Goal: Check status

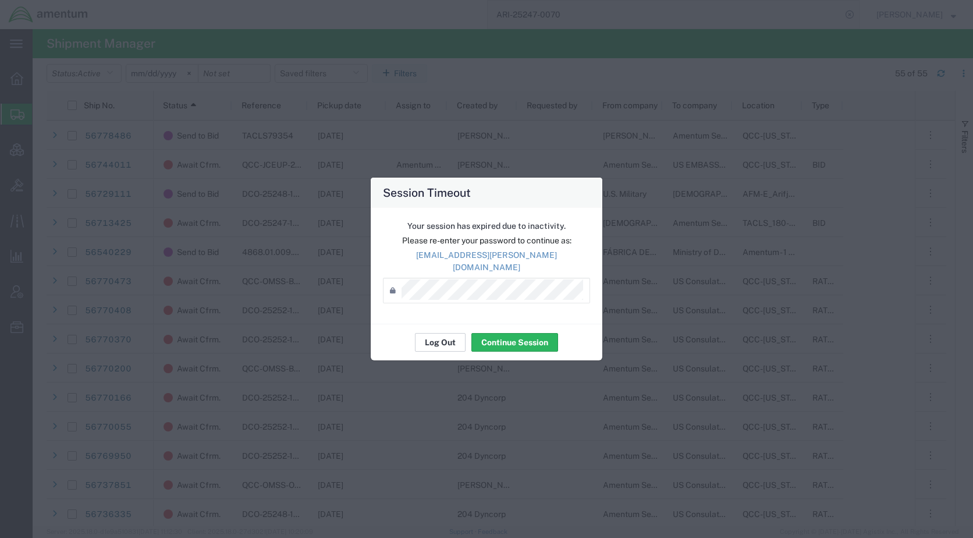
click at [446, 342] on button "Log Out" at bounding box center [440, 342] width 51 height 19
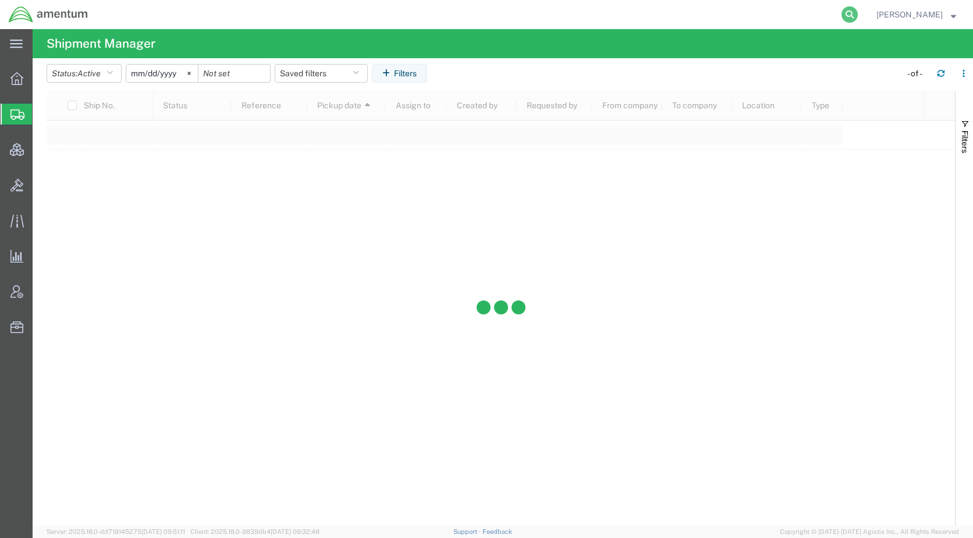
click at [858, 15] on icon at bounding box center [850, 14] width 16 height 16
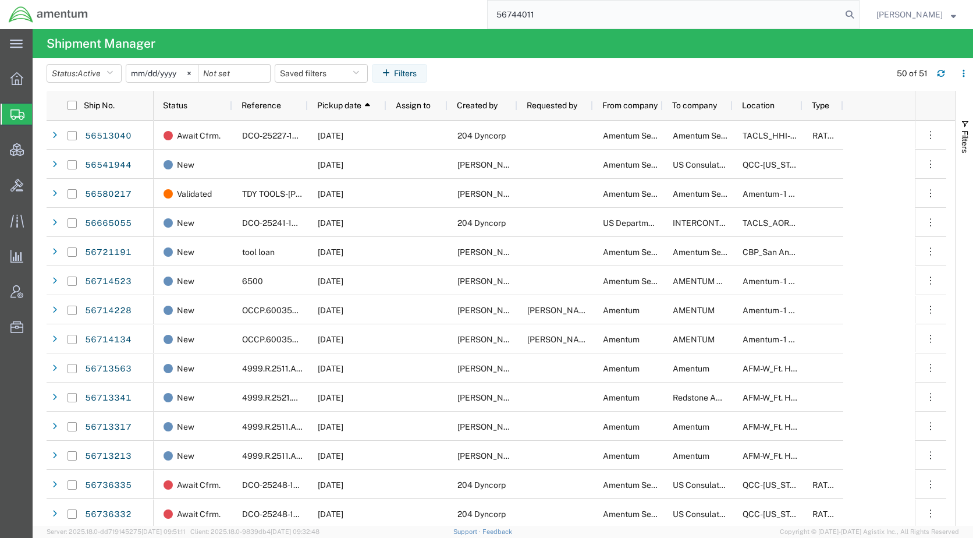
type input "56744011"
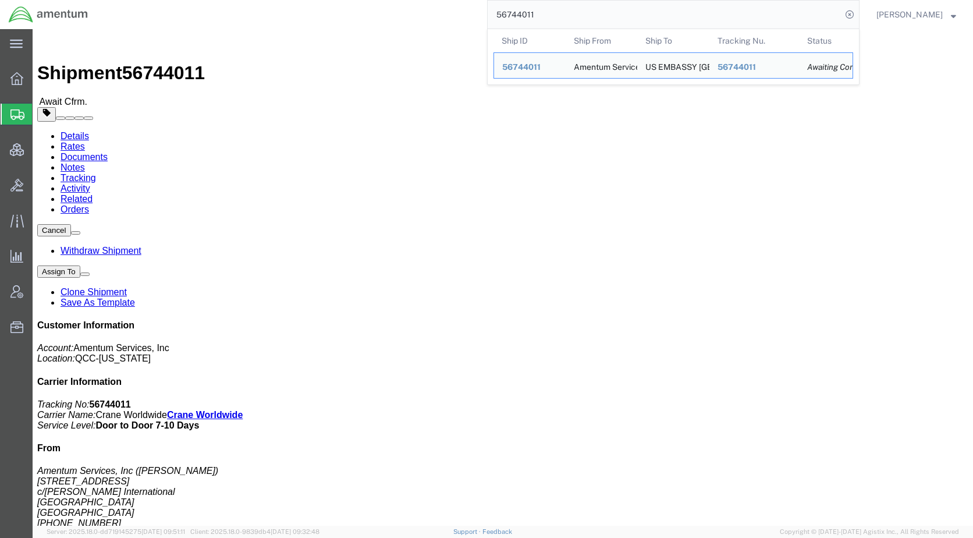
click h2 "Shipment Detail"
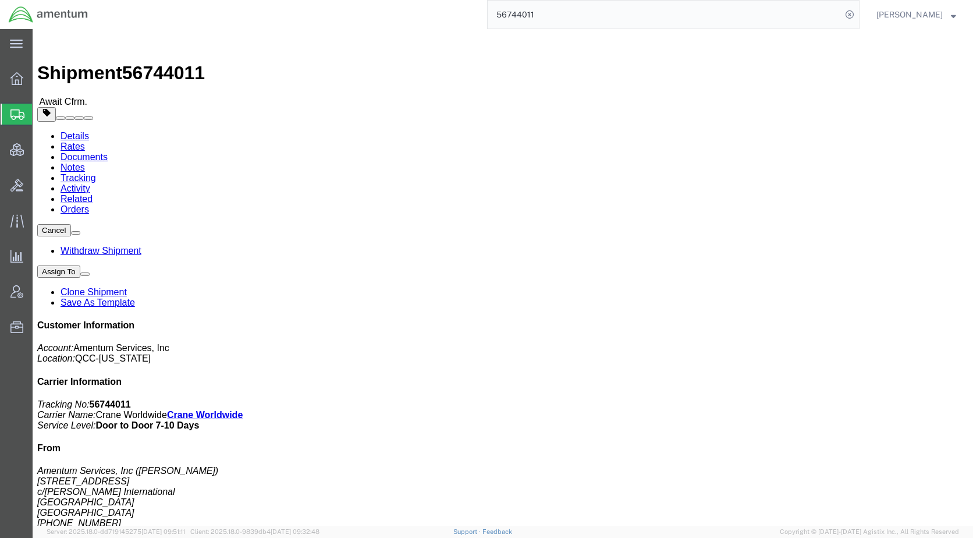
click at [41, 114] on span "Shipments" at bounding box center [36, 113] width 9 height 23
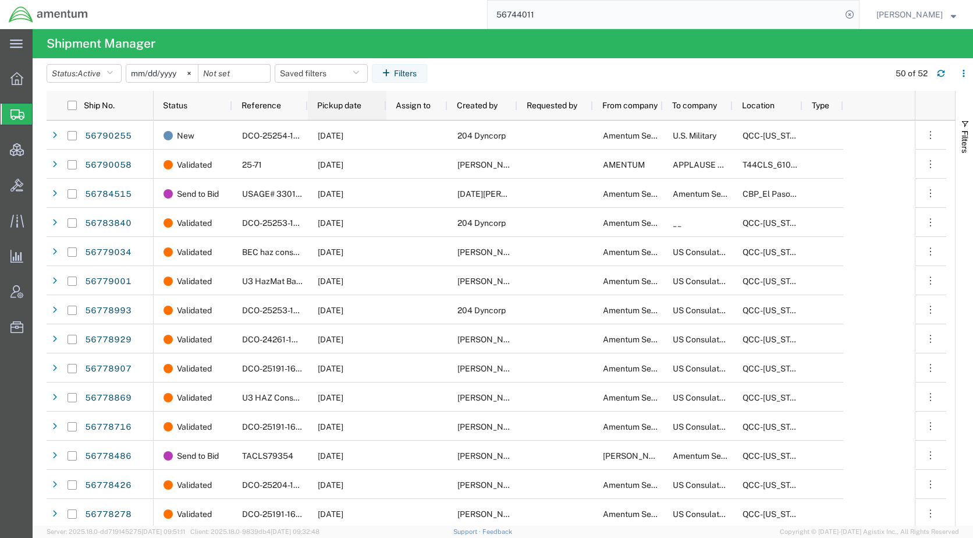
click at [337, 104] on span "Pickup date" at bounding box center [339, 105] width 44 height 9
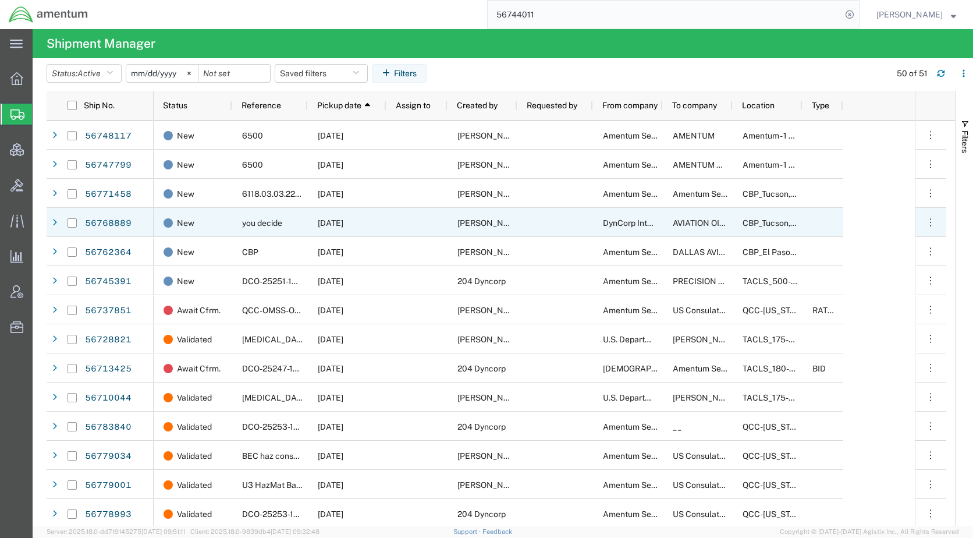
scroll to position [1079, 0]
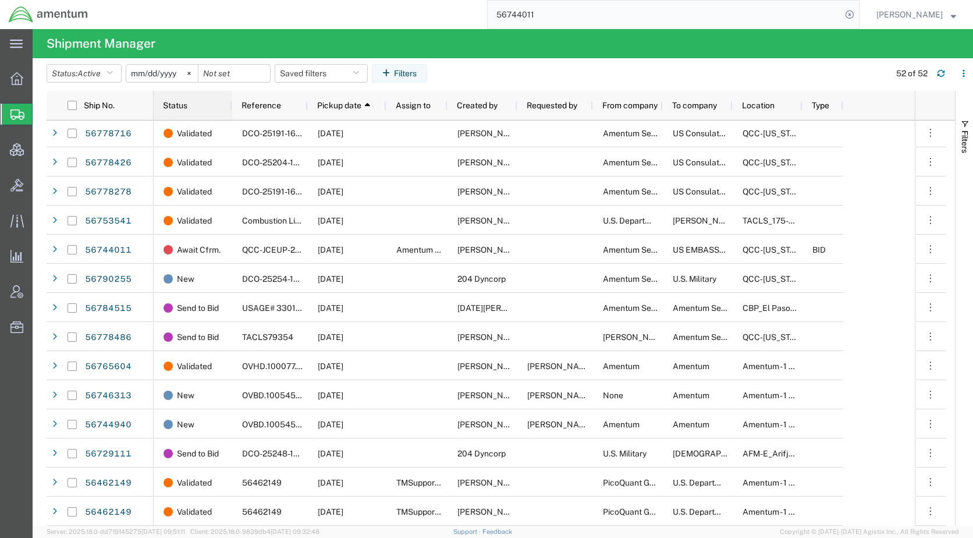
click at [185, 108] on span "Status" at bounding box center [175, 105] width 24 height 9
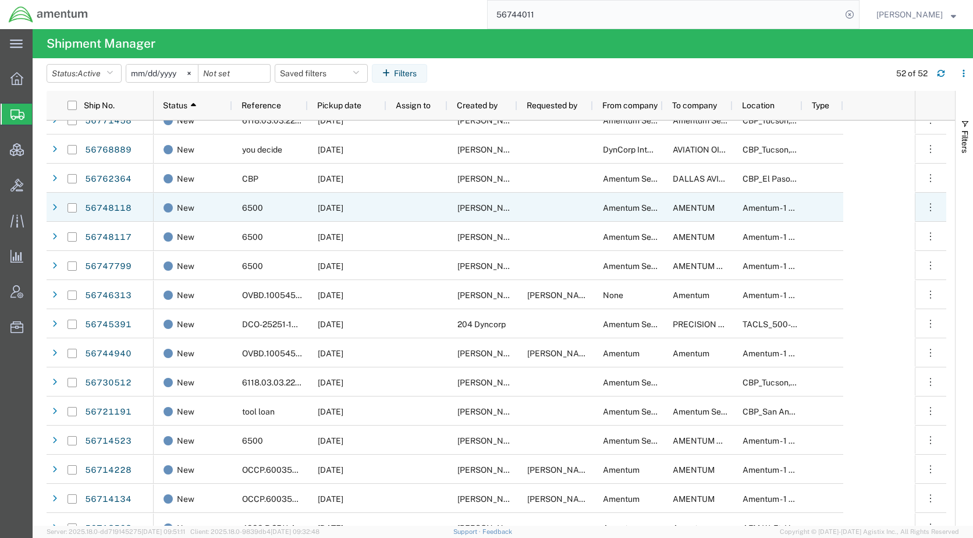
scroll to position [423, 0]
